Goal: Check status: Check status

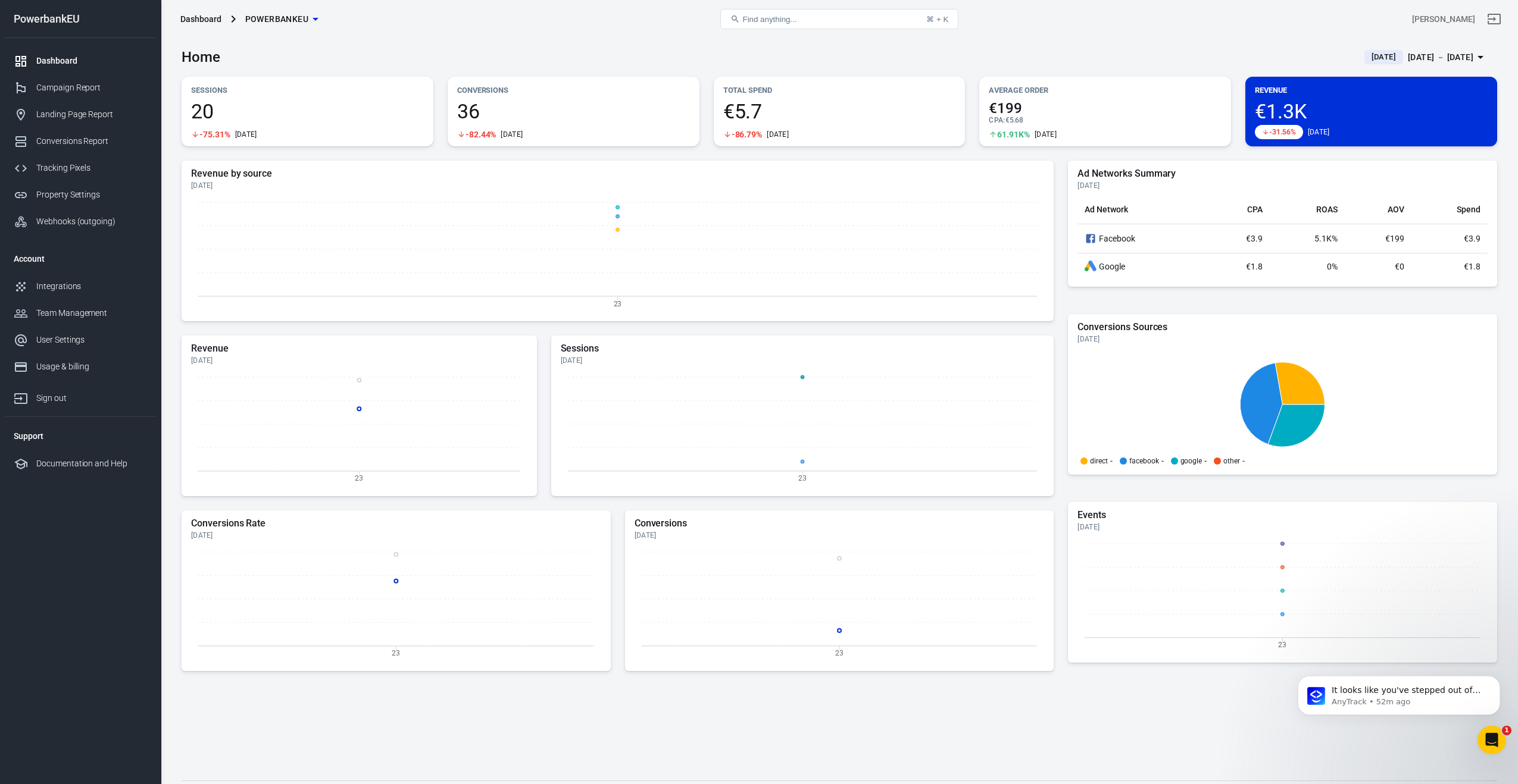
click at [1053, 113] on span "€199" at bounding box center [1105, 108] width 233 height 14
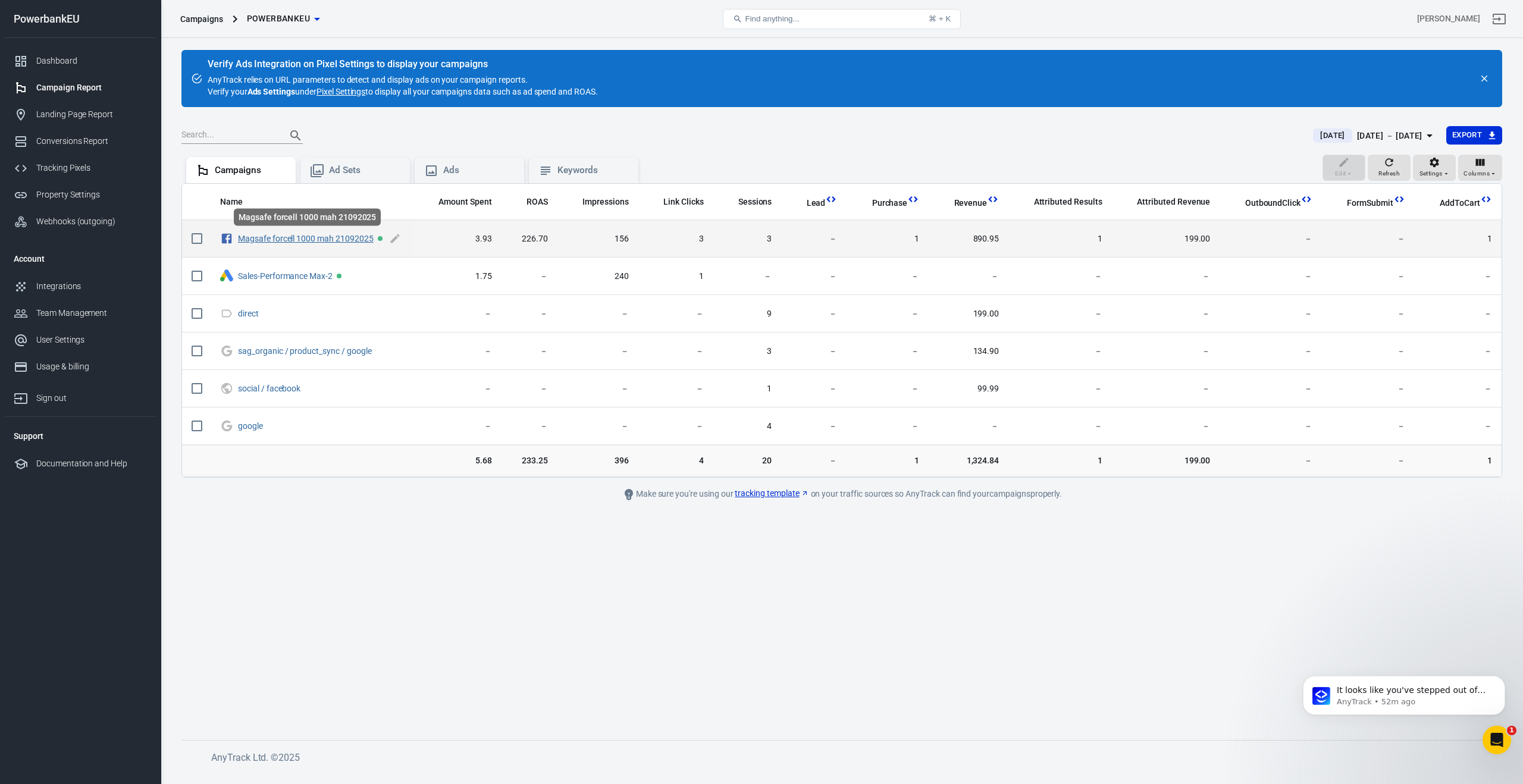
click at [320, 242] on link "Magsafe forcell 1000 mah 21092025" at bounding box center [305, 239] width 136 height 10
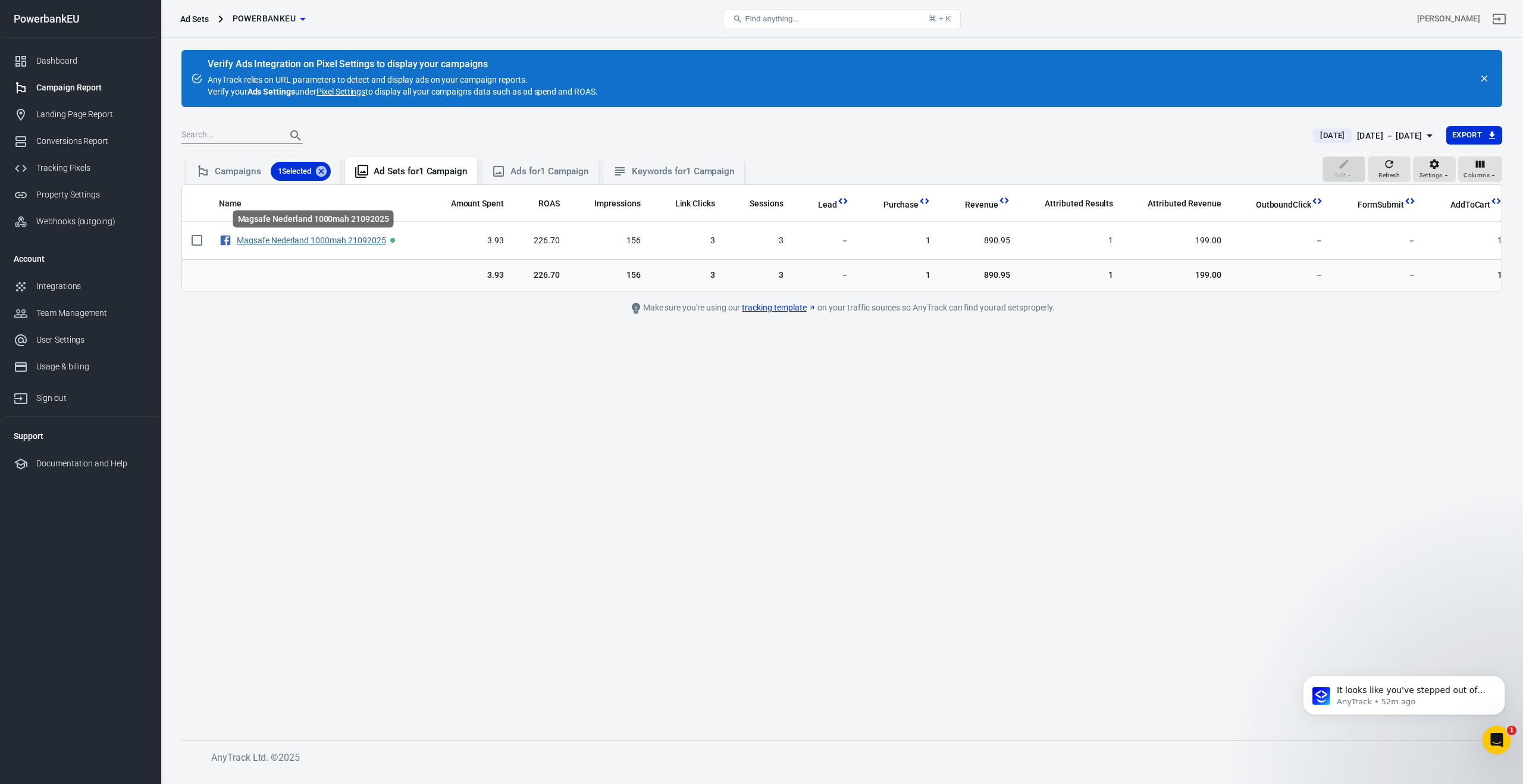
click at [320, 242] on link "Magsafe Nederland 1000mah 21092025" at bounding box center [312, 240] width 149 height 10
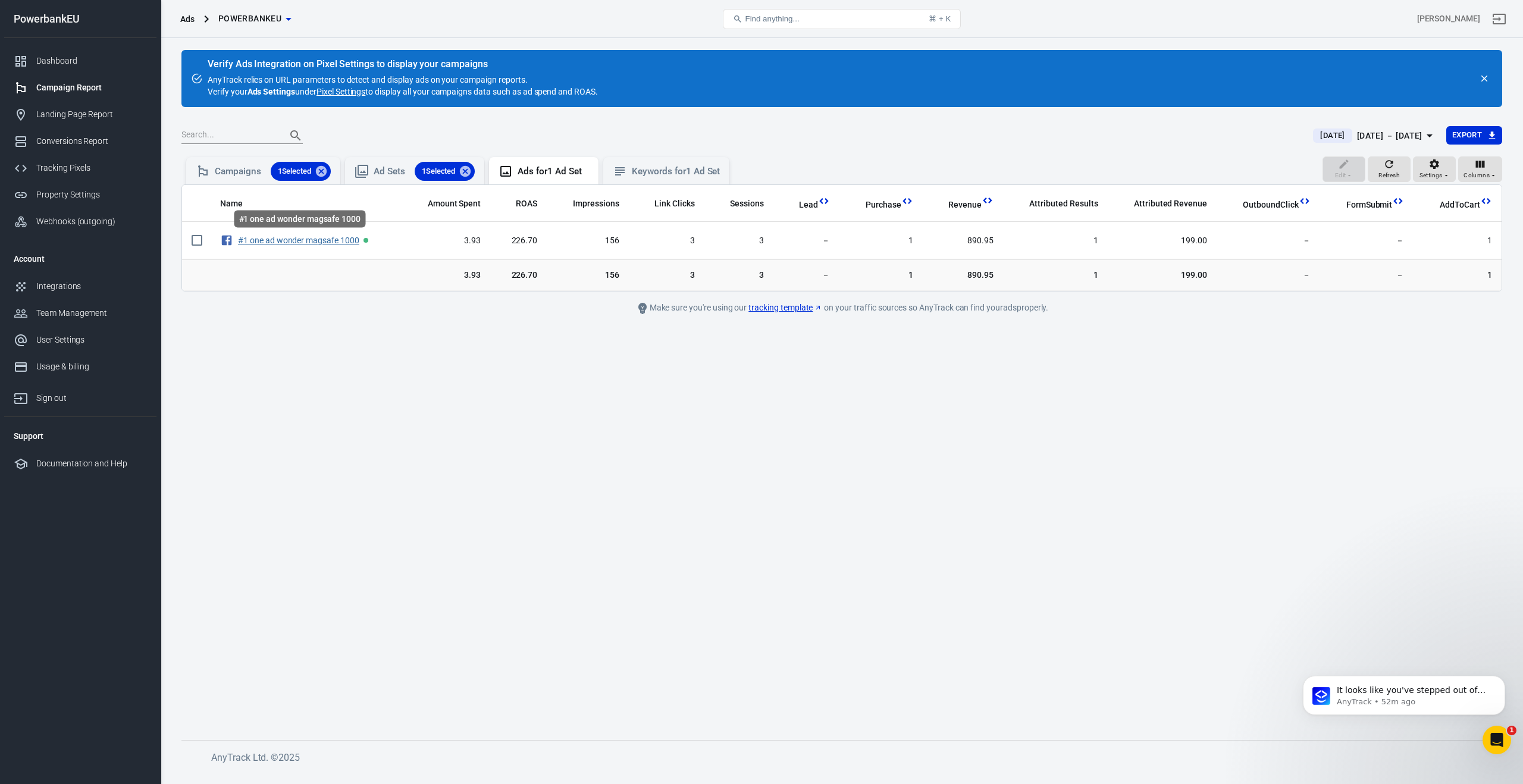
click at [320, 242] on link "#1 one ad wonder magsafe 1000" at bounding box center [298, 240] width 121 height 10
